Goal: Ask a question

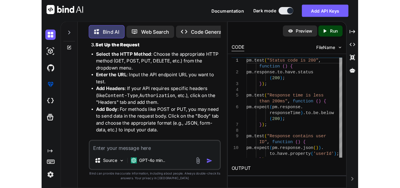
scroll to position [409, 0]
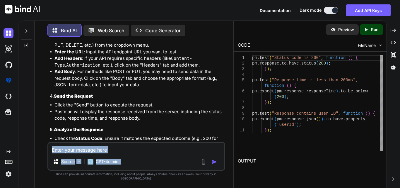
drag, startPoint x: 139, startPoint y: 159, endPoint x: 140, endPoint y: 156, distance: 3.2
click at [140, 158] on div "Source GPT-4o min.." at bounding box center [136, 156] width 178 height 29
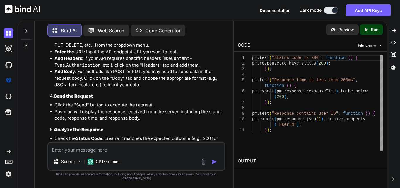
click at [141, 153] on textarea at bounding box center [136, 148] width 176 height 11
paste textarea "What is the main focus of Aceternity UI components?"
type textarea "What is the main focus of Aceternity UI components?"
click at [217, 165] on button "button" at bounding box center [216, 162] width 8 height 6
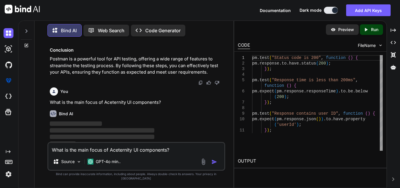
scroll to position [775, 0]
click at [113, 153] on textarea "What is the main focus of Aceternity UI components?" at bounding box center [136, 148] width 176 height 11
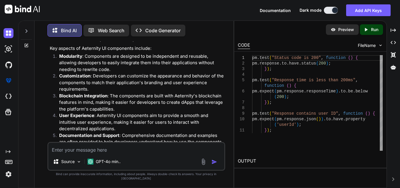
scroll to position [892, 0]
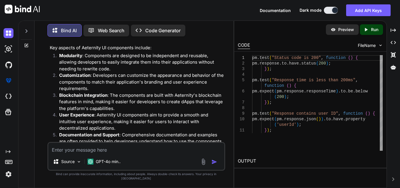
click at [159, 153] on textarea at bounding box center [136, 148] width 176 height 11
paste textarea "Where can you find Aceternity UI components?"
type textarea "Where can you find Aceternity UI components?"
click at [215, 165] on img "button" at bounding box center [215, 162] width 6 height 6
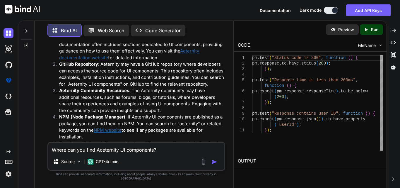
scroll to position [1124, 0]
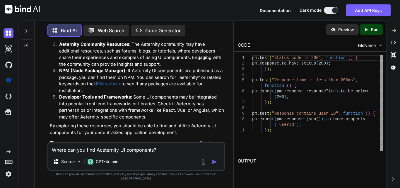
click at [155, 153] on textarea "Where can you find Aceternity UI components?" at bounding box center [136, 148] width 176 height 11
paste textarea "What is Next.js primarily used for?"
type textarea "What is Next.js primarily used for?"
click at [215, 163] on img "button" at bounding box center [215, 162] width 6 height 6
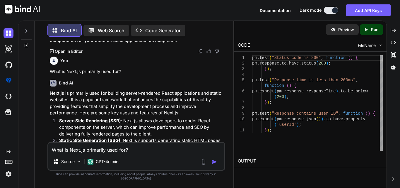
scroll to position [1216, 0]
click at [131, 153] on textarea "What is Next.js primarily used for?" at bounding box center [136, 148] width 176 height 11
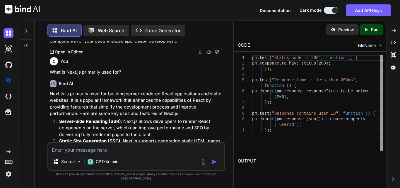
paste textarea "Which component is NOT part of Aceternity UI?"
type textarea "Which component is NOT part of Aceternity UI?"
click at [212, 165] on img "button" at bounding box center [215, 162] width 6 height 6
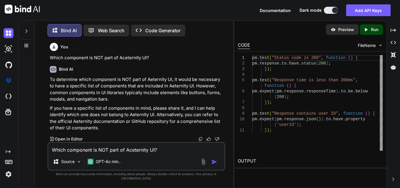
scroll to position [1480, 0]
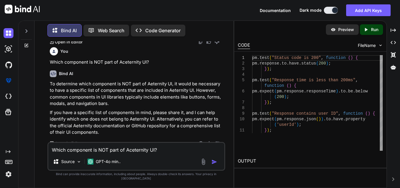
click at [123, 151] on textarea "Which component is NOT part of Aceternity UI?" at bounding box center [136, 148] width 176 height 11
paste textarea "Which of the following effects is included in Aceternity UI?"
type textarea "Which of the following effects is included in Aceternity UI?"
click at [218, 165] on button "button" at bounding box center [216, 162] width 8 height 6
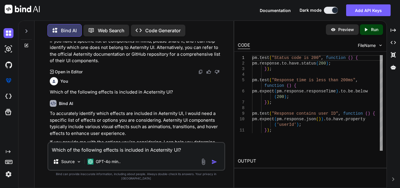
scroll to position [1551, 0]
